Goal: Information Seeking & Learning: Check status

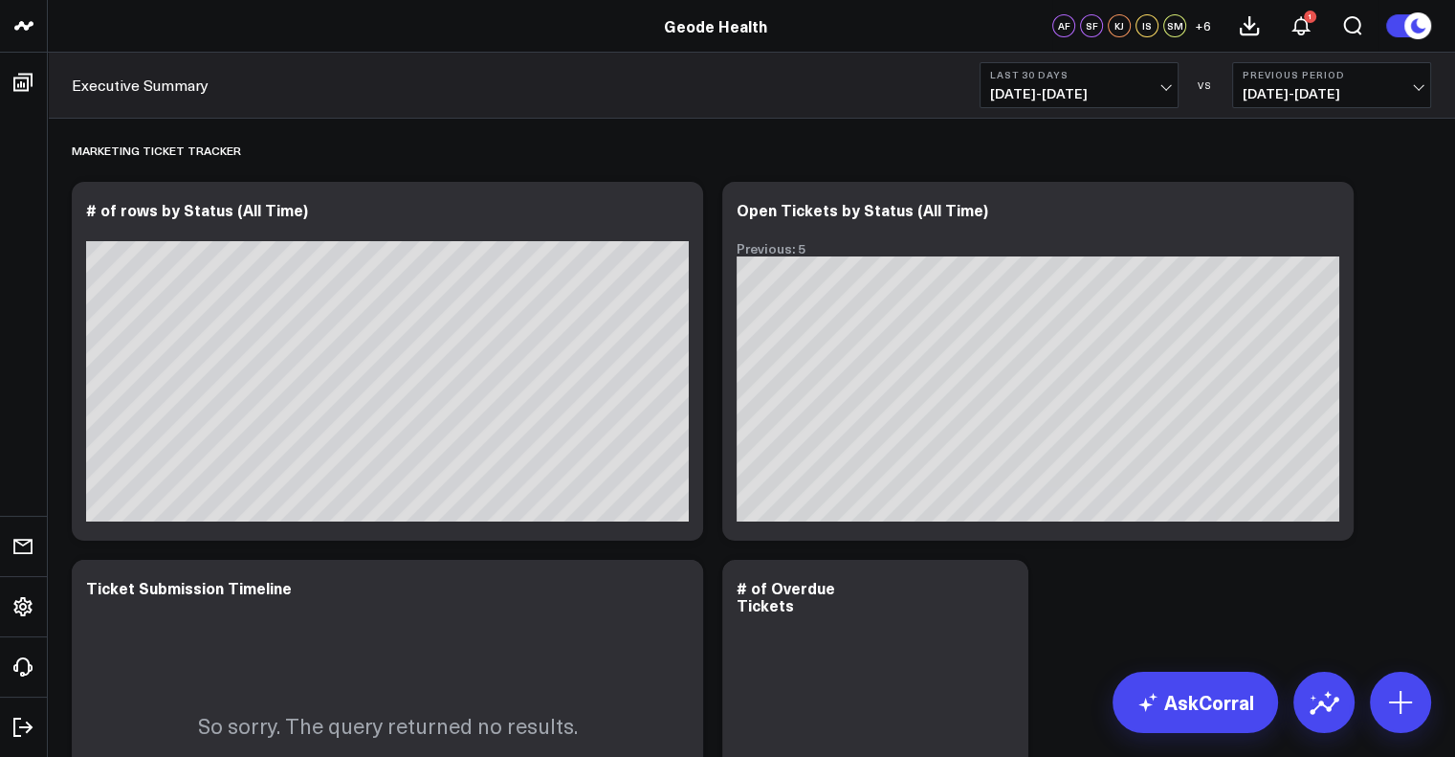
click at [701, 87] on div "Executive Summary Last 30 Days [DATE] - [DATE] VS Previous Period [DATE] - [DAT…" at bounding box center [751, 86] width 1407 height 66
click at [732, 107] on div "Executive Summary Last 30 Days [DATE] - [DATE] VS Previous Period [DATE] - [DAT…" at bounding box center [751, 86] width 1407 height 66
click at [1064, 90] on span "[DATE] - [DATE]" at bounding box center [1079, 93] width 178 height 15
click at [731, 140] on div "Marketing Ticket Tracker" at bounding box center [751, 150] width 1359 height 44
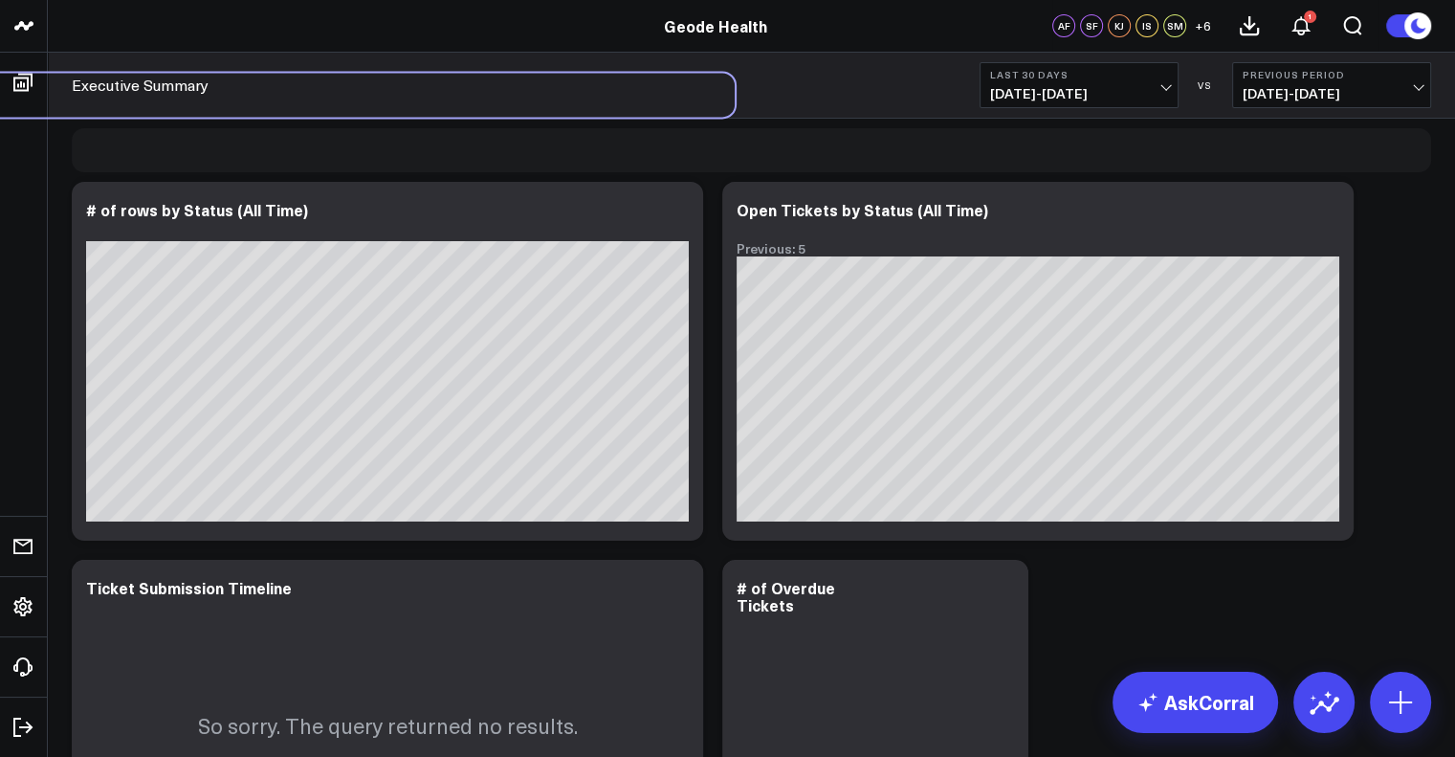
click at [34, 84] on div "Marketing Ticket Tracker" at bounding box center [54, 95] width 1359 height 44
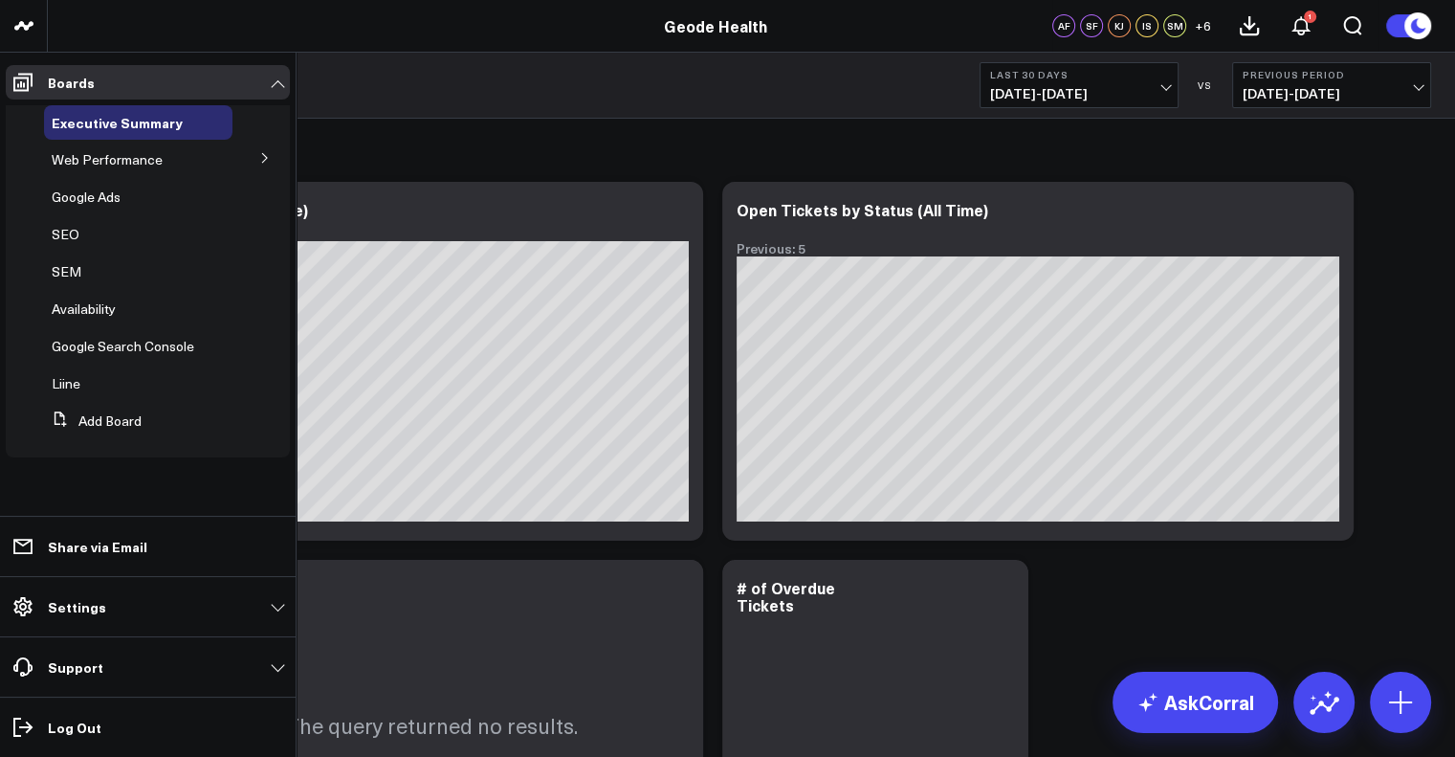
click at [263, 161] on icon at bounding box center [264, 157] width 11 height 11
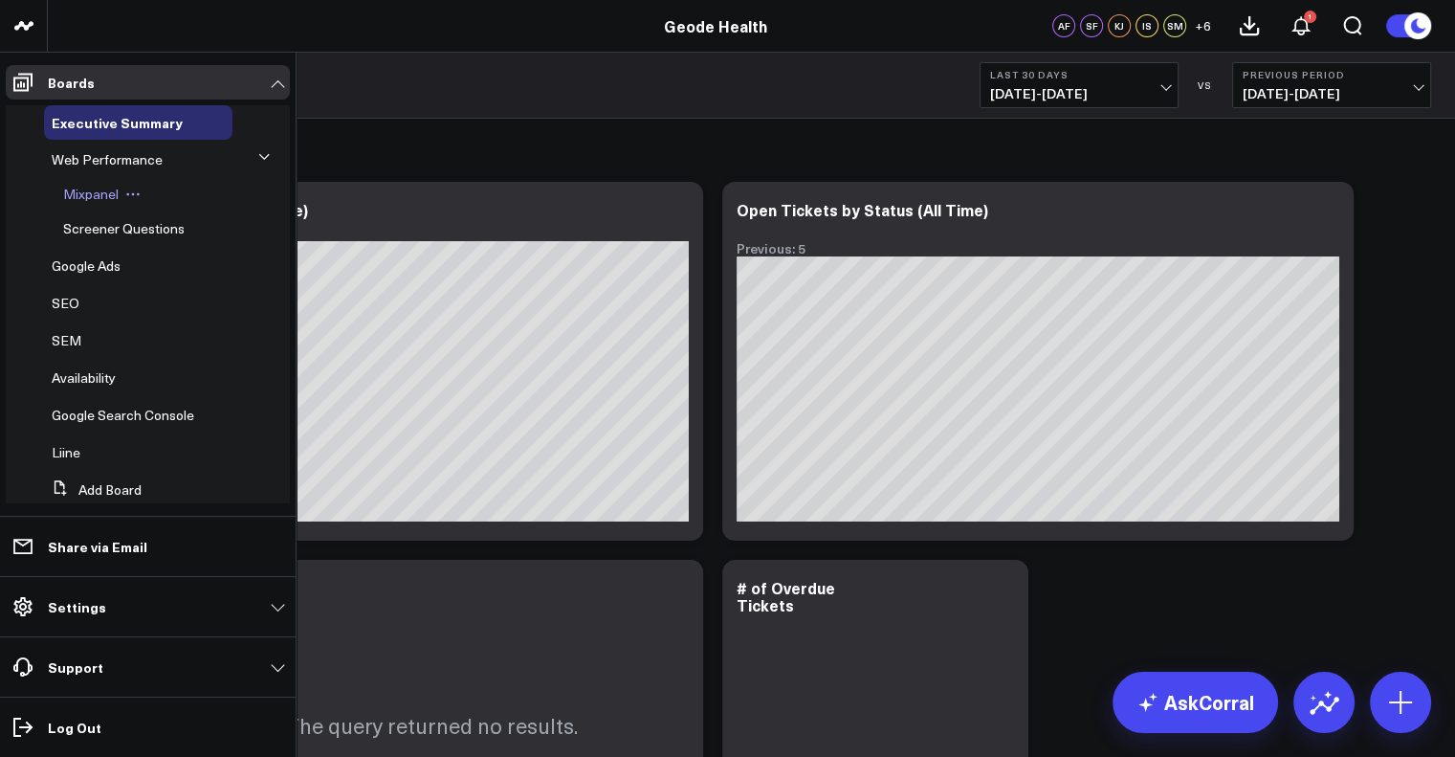
click at [115, 194] on span "Mixpanel" at bounding box center [90, 194] width 55 height 18
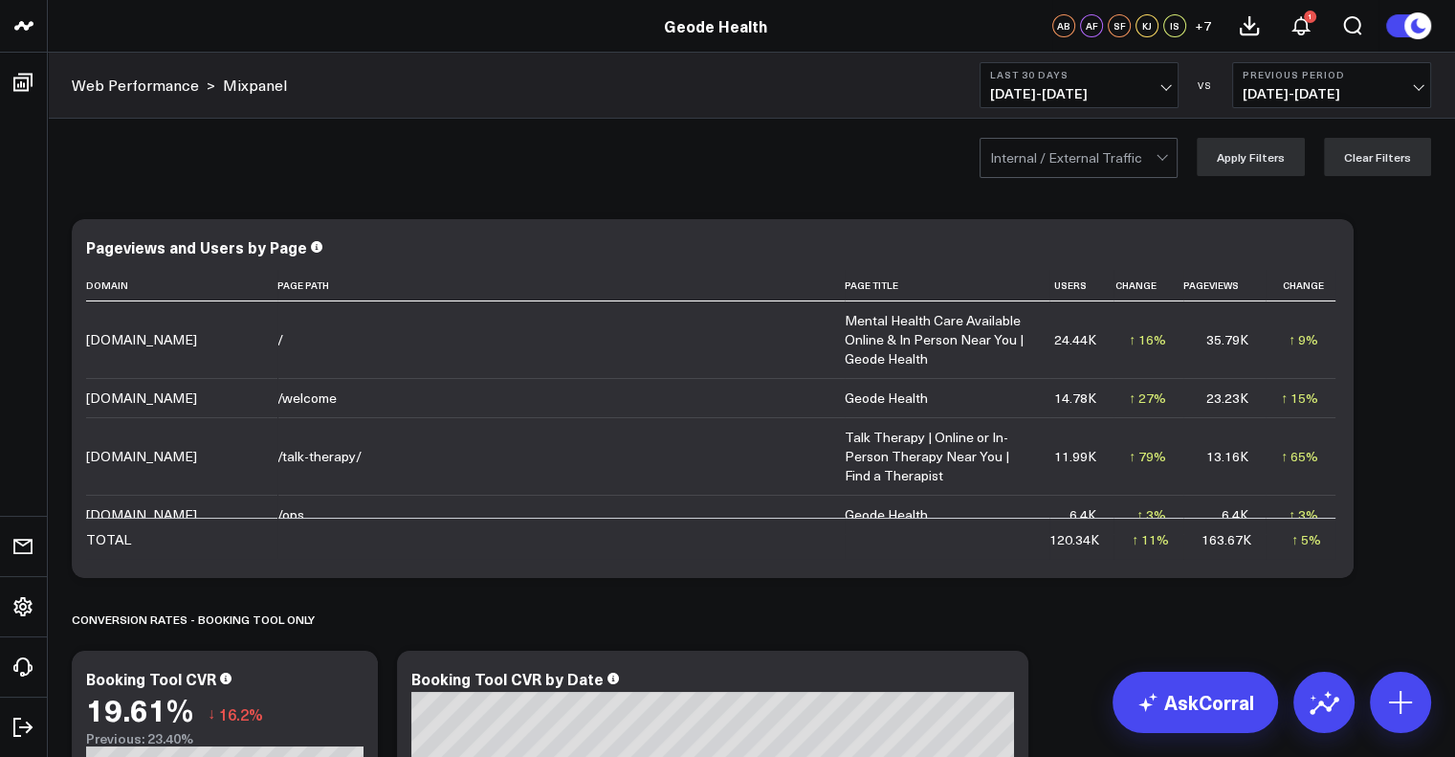
click at [821, 160] on div "Internal / External Traffic Apply Filters Clear Filters" at bounding box center [751, 157] width 1407 height 77
click at [1139, 95] on span "[DATE] - [DATE]" at bounding box center [1079, 93] width 178 height 15
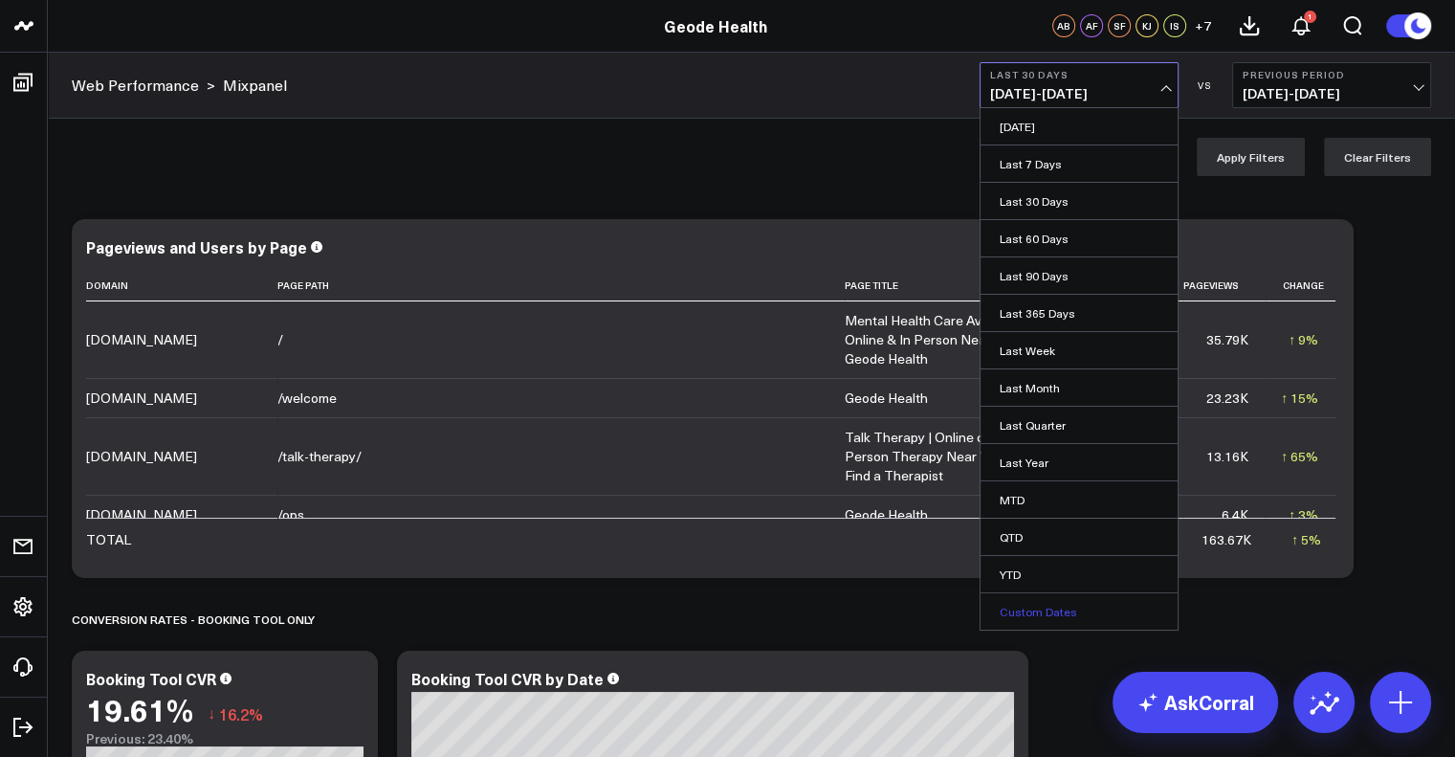
click at [1033, 605] on link "Custom Dates" at bounding box center [1078, 611] width 197 height 36
select select "8"
select select "2025"
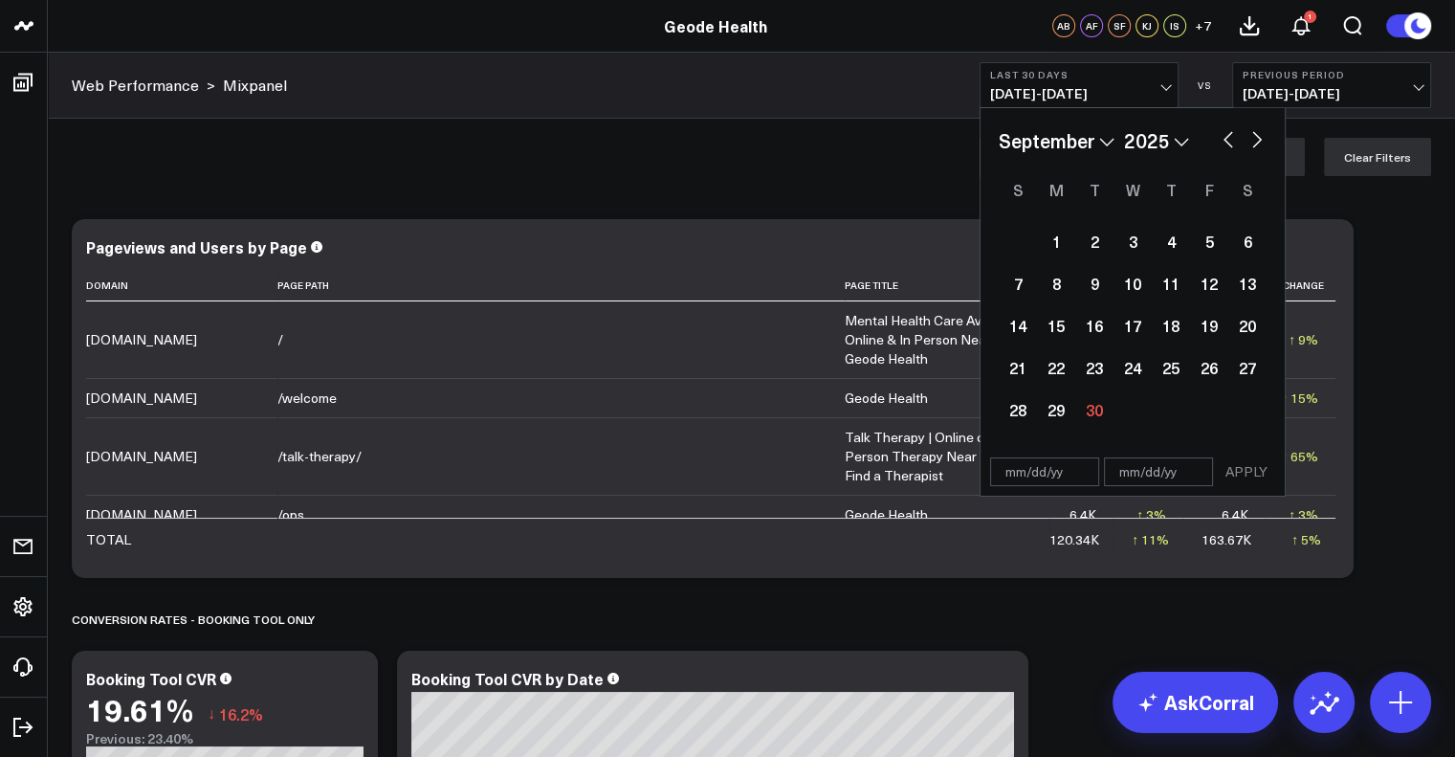
click at [1231, 144] on button "button" at bounding box center [1228, 137] width 19 height 23
select select "7"
select select "2025"
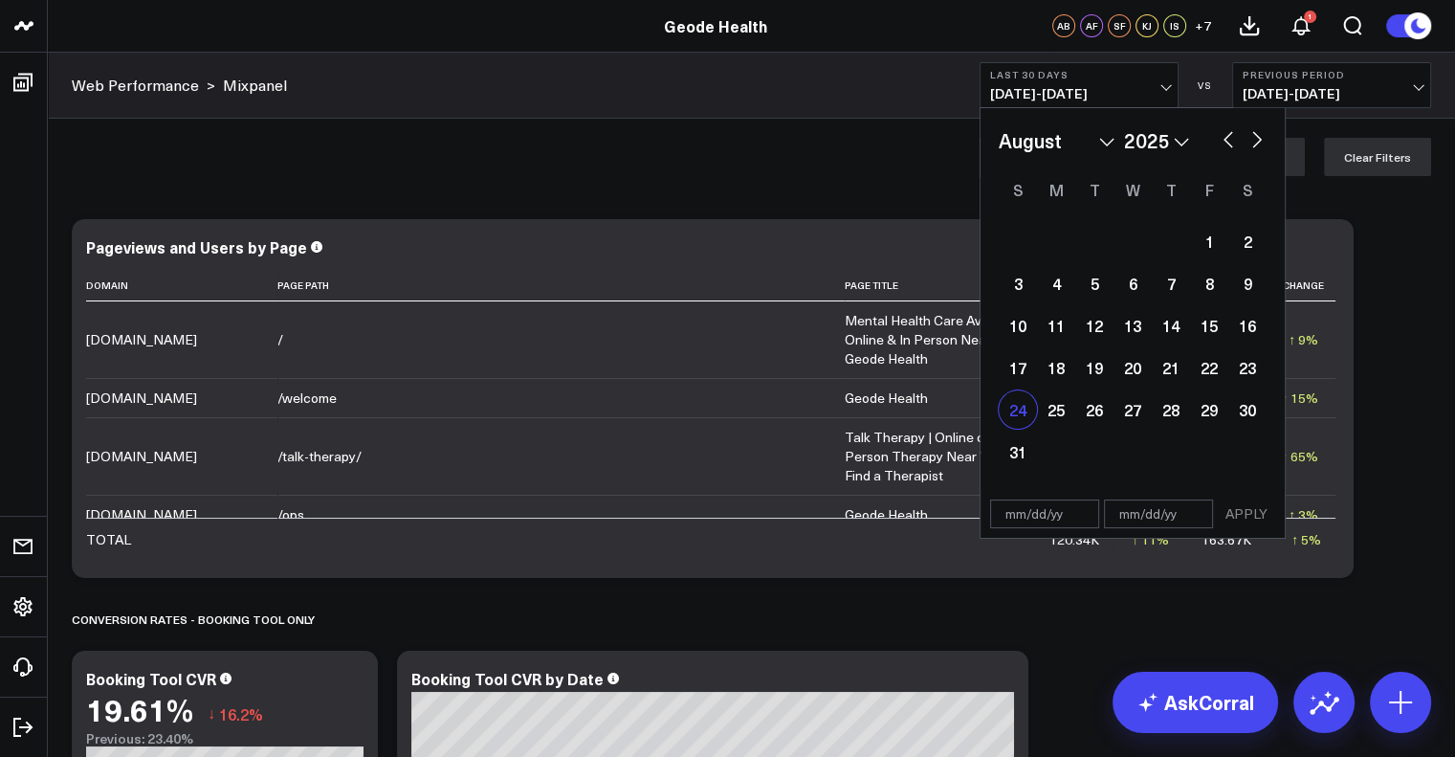
click at [1017, 409] on div "24" at bounding box center [1018, 409] width 38 height 38
type input "[DATE]"
select select "7"
select select "2025"
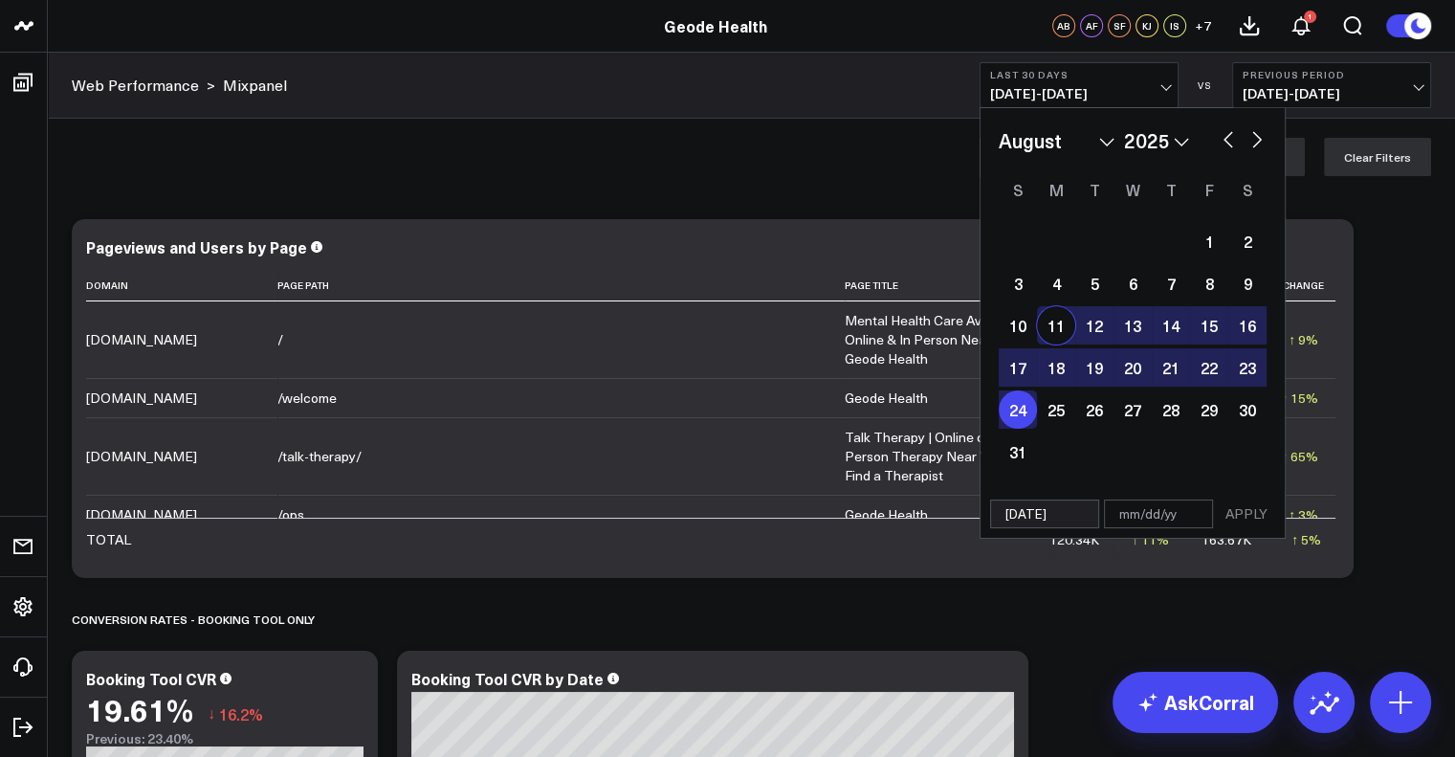
click at [1262, 140] on button "button" at bounding box center [1256, 137] width 19 height 23
select select "8"
select select "2025"
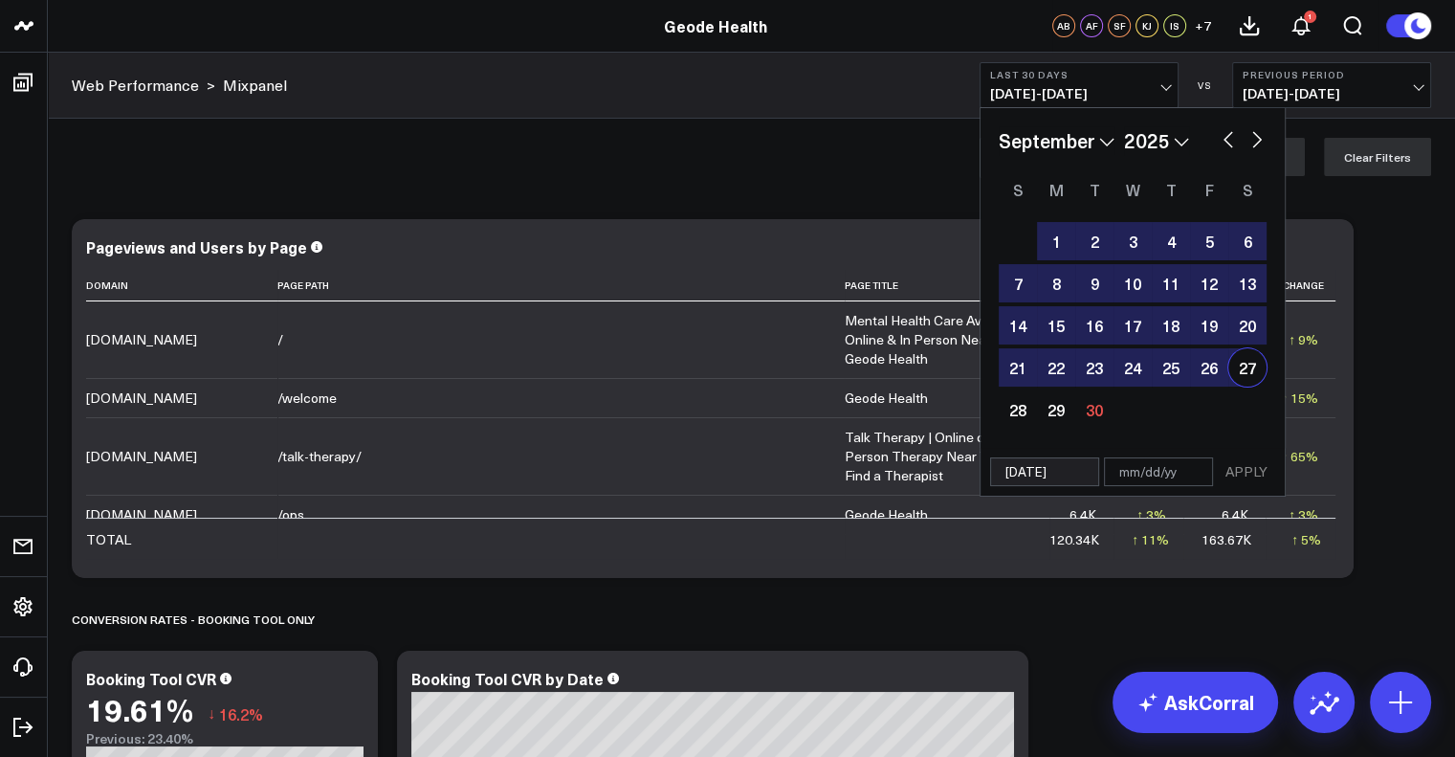
click at [1243, 368] on div "27" at bounding box center [1247, 367] width 38 height 38
type input "[DATE]"
select select "8"
select select "2025"
click at [1238, 470] on button "APPLY" at bounding box center [1246, 471] width 57 height 29
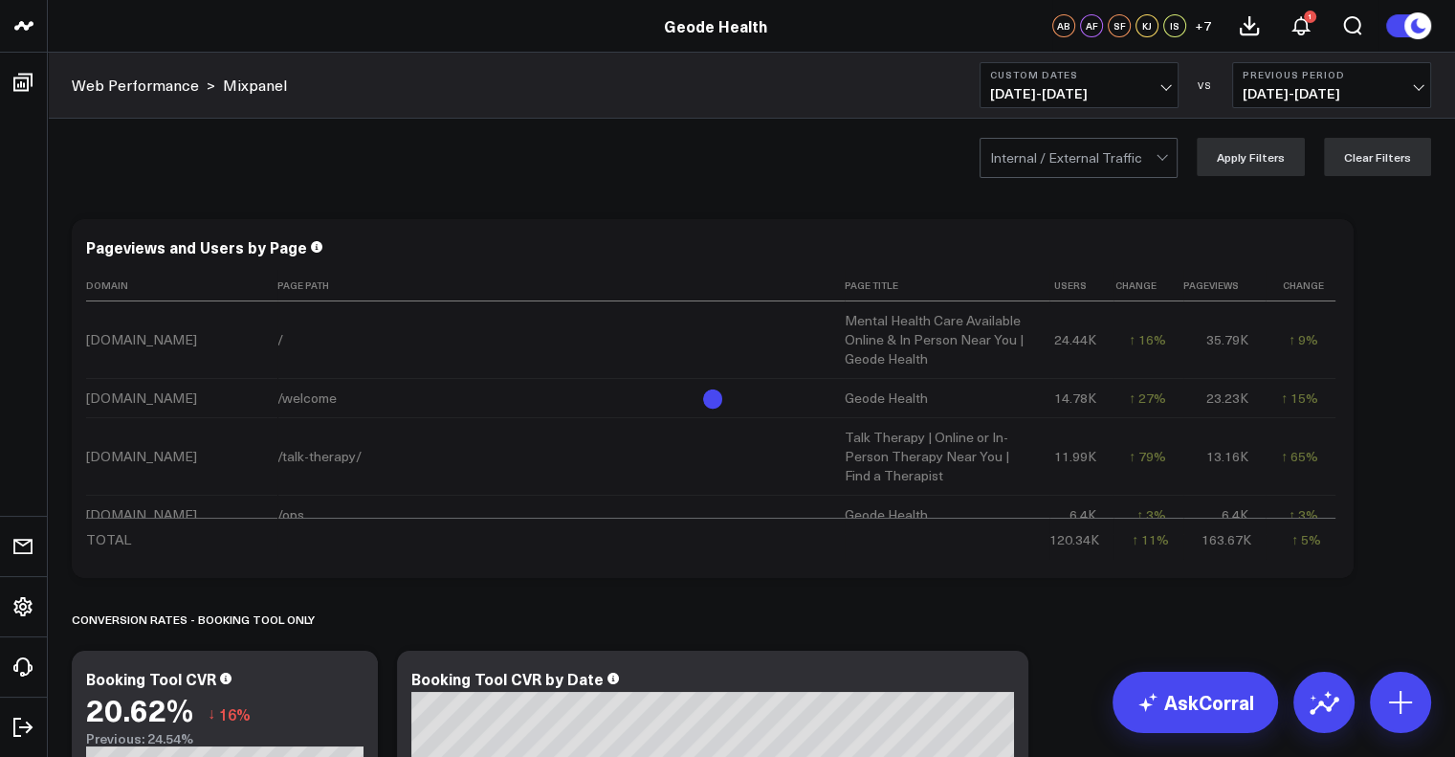
click at [823, 175] on div "Internal / External Traffic Apply Filters Clear Filters" at bounding box center [751, 157] width 1407 height 77
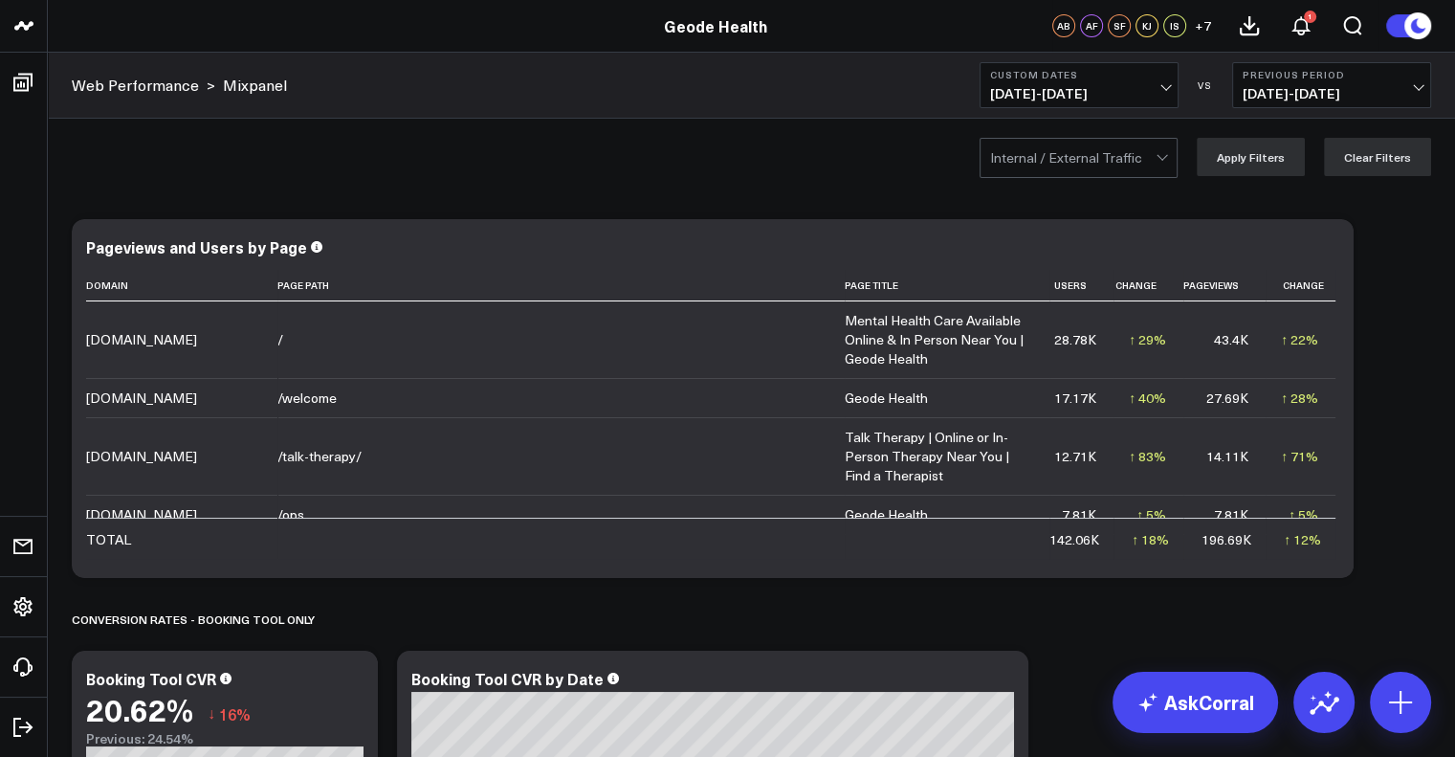
click at [1054, 156] on div at bounding box center [1072, 158] width 165 height 38
click at [832, 139] on div "2 results available. Use Up and Down to choose options, press Enter to select t…" at bounding box center [751, 157] width 1407 height 77
click at [854, 143] on div "Internal / External Traffic Apply Filters Clear Filters" at bounding box center [751, 157] width 1407 height 77
click at [1041, 137] on div "Internal / External Traffic Apply Filters Clear Filters" at bounding box center [751, 157] width 1407 height 77
click at [1045, 155] on div at bounding box center [1072, 158] width 165 height 38
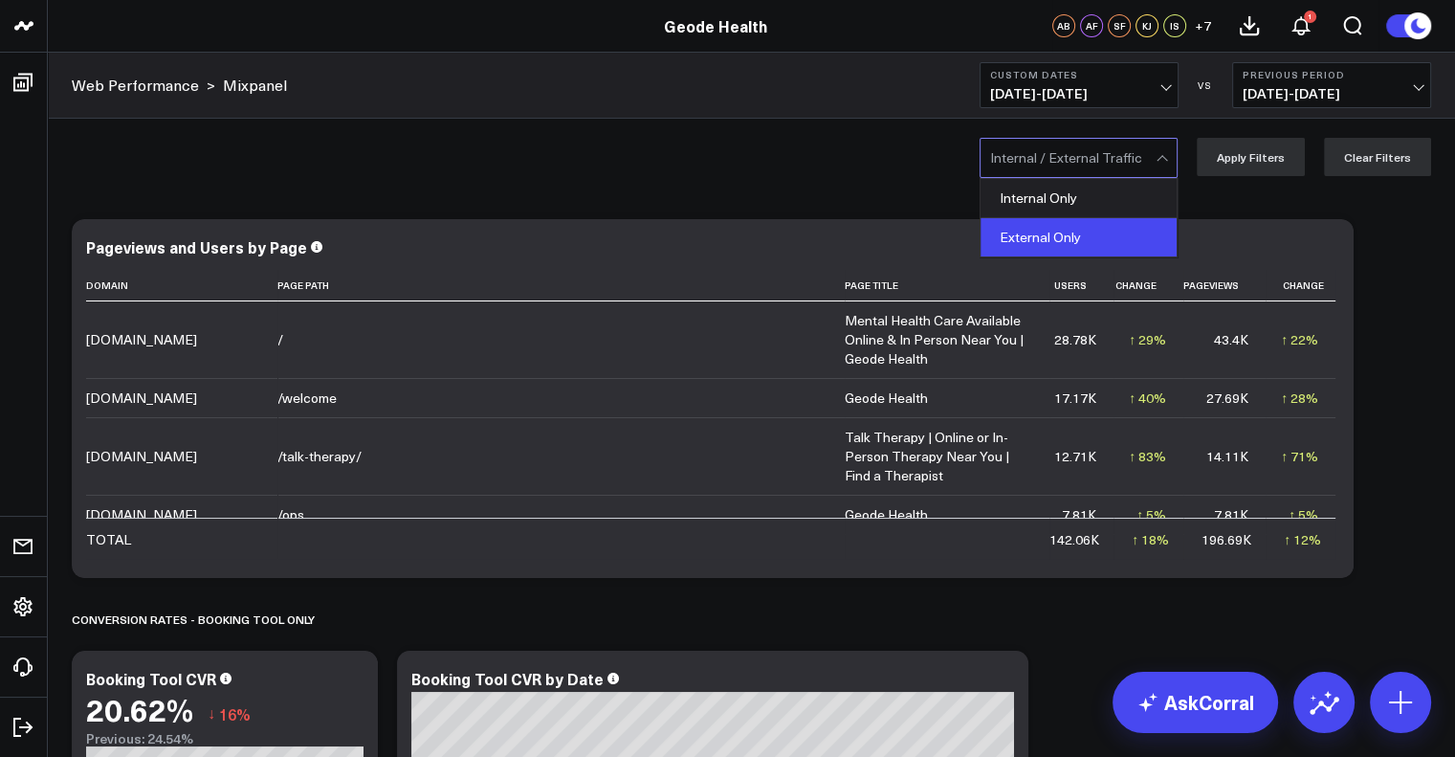
click at [1023, 235] on div "External Only" at bounding box center [1078, 237] width 196 height 38
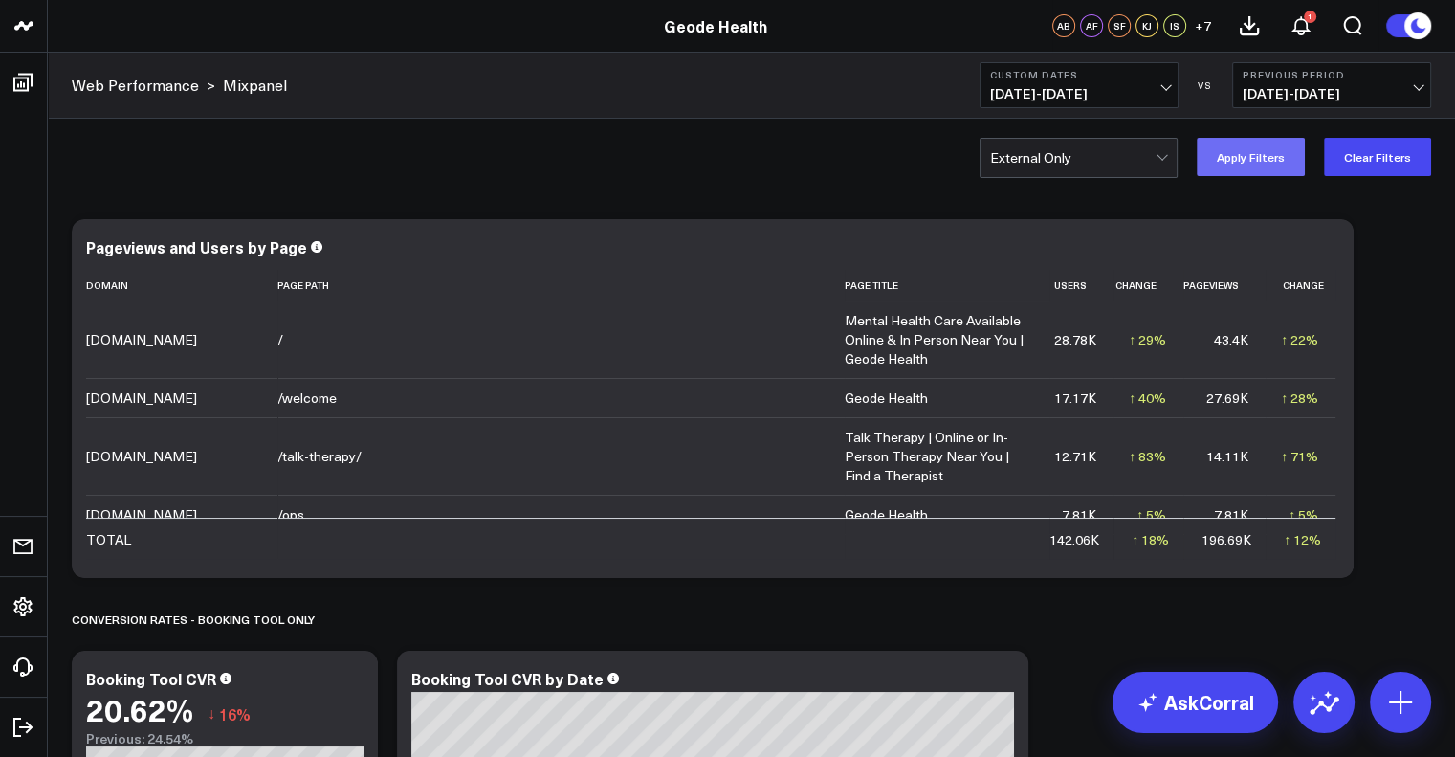
click at [1258, 154] on button "Apply Filters" at bounding box center [1251, 157] width 108 height 38
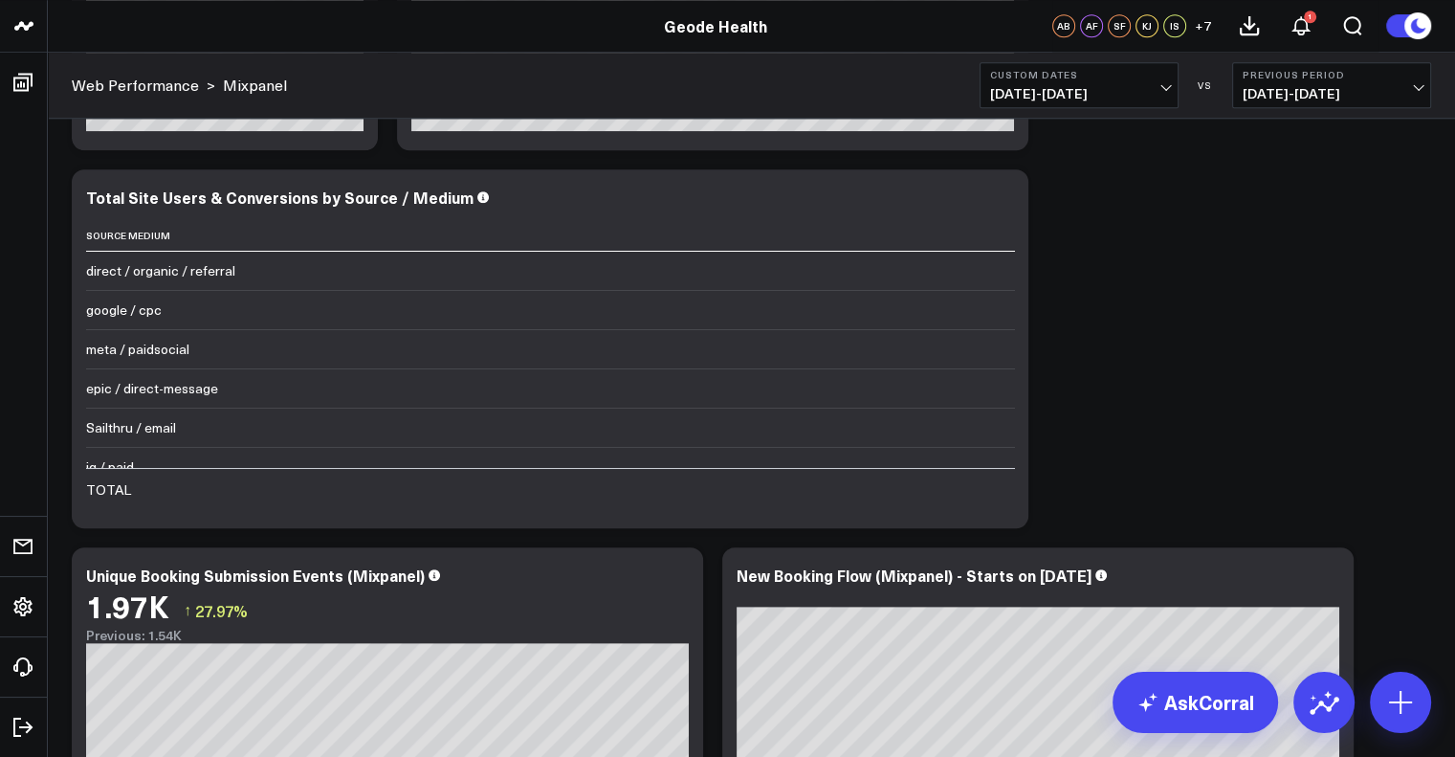
scroll to position [1915, 0]
